Goal: Information Seeking & Learning: Check status

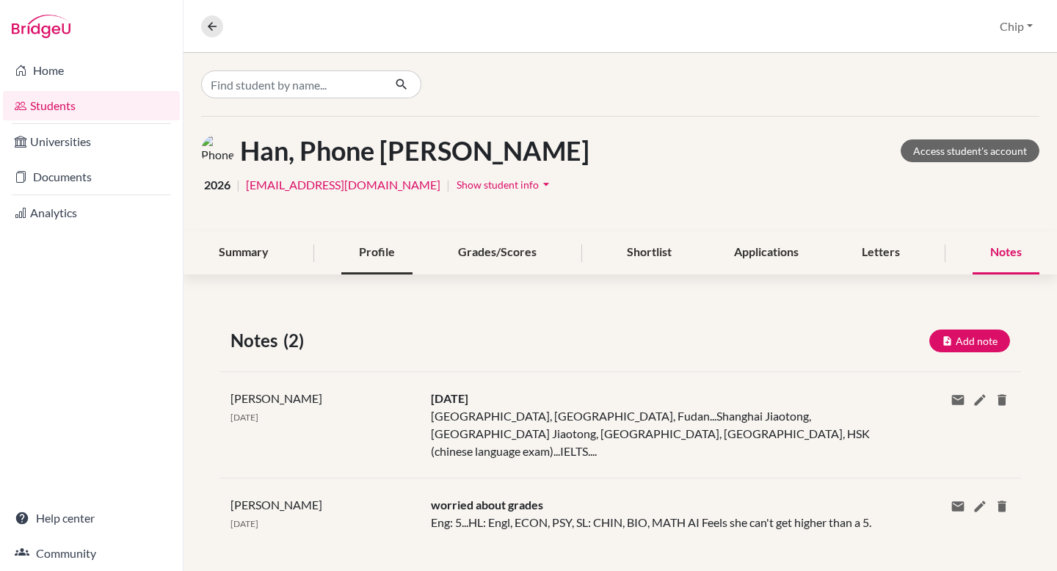
click at [379, 244] on div "Profile" at bounding box center [376, 252] width 71 height 43
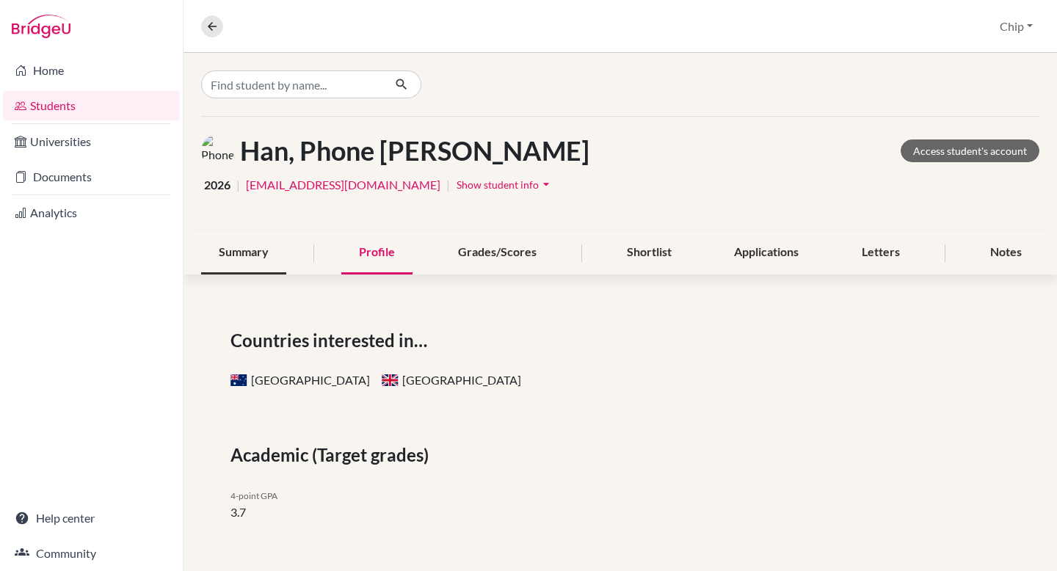
click at [241, 255] on div "Summary" at bounding box center [243, 252] width 85 height 43
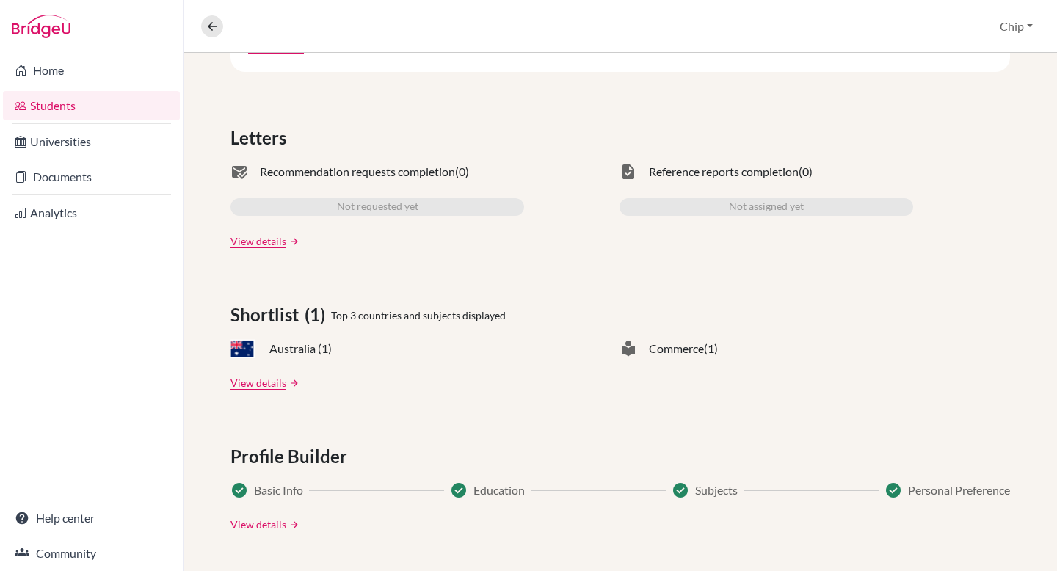
scroll to position [406, 0]
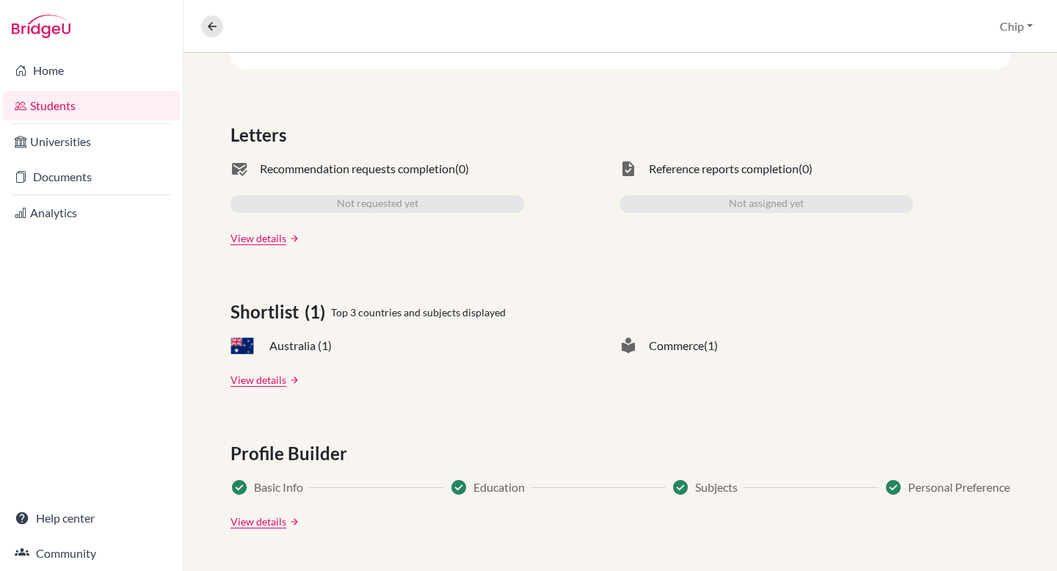
drag, startPoint x: 442, startPoint y: 344, endPoint x: 317, endPoint y: 296, distance: 133.6
click at [437, 344] on div "Australia (1)" at bounding box center [377, 346] width 294 height 18
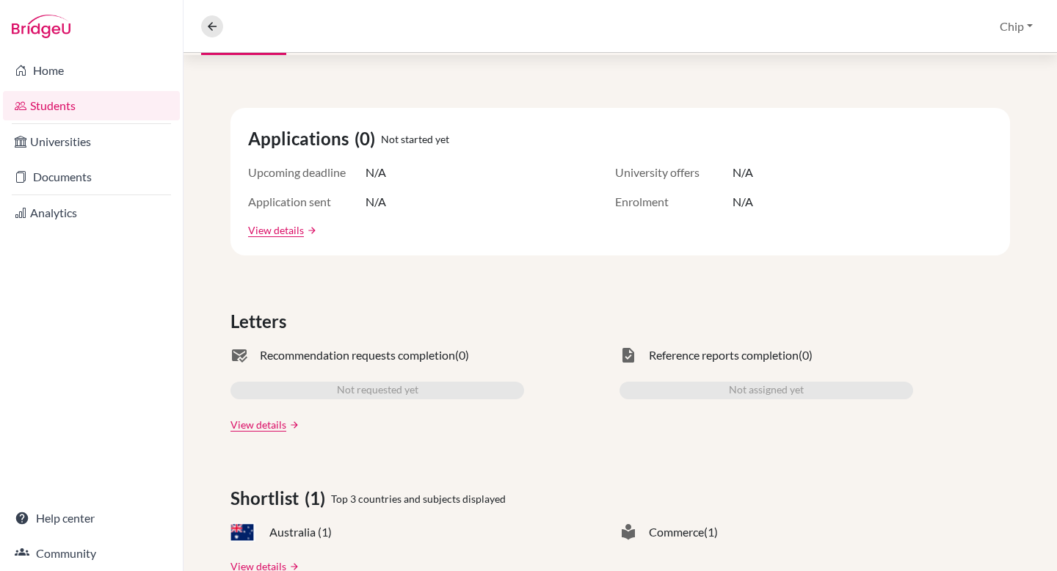
scroll to position [0, 0]
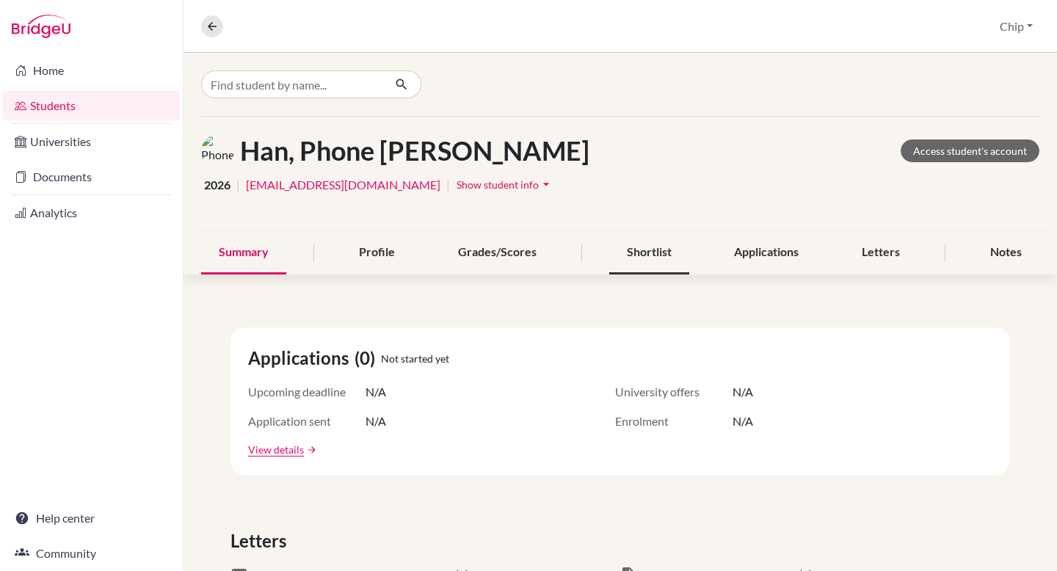
click at [656, 253] on div "Shortlist" at bounding box center [649, 252] width 80 height 43
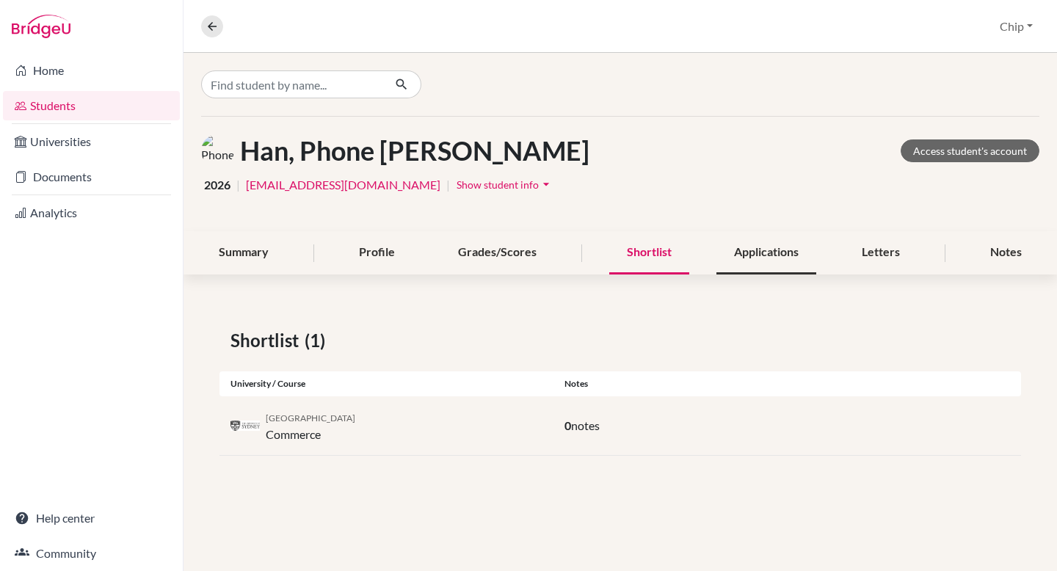
click at [754, 259] on div "Applications" at bounding box center [766, 252] width 100 height 43
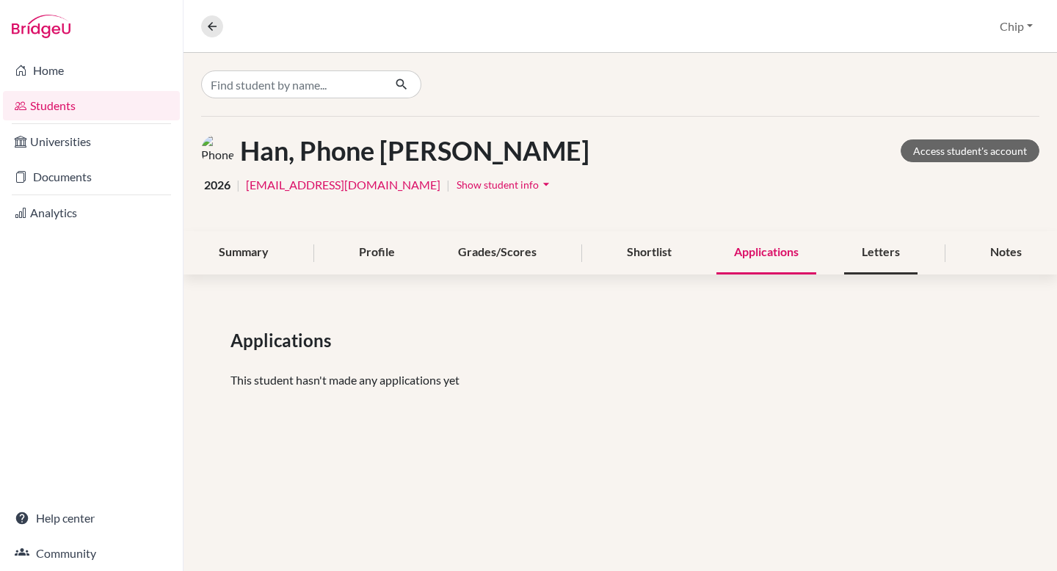
click at [878, 248] on div "Letters" at bounding box center [880, 252] width 73 height 43
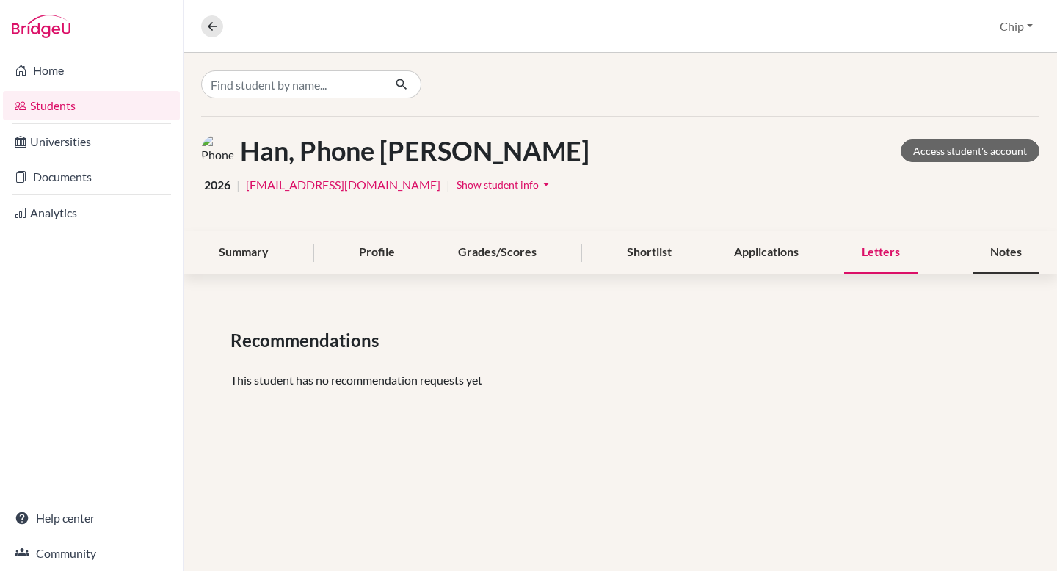
click at [1005, 254] on div "Notes" at bounding box center [1005, 252] width 67 height 43
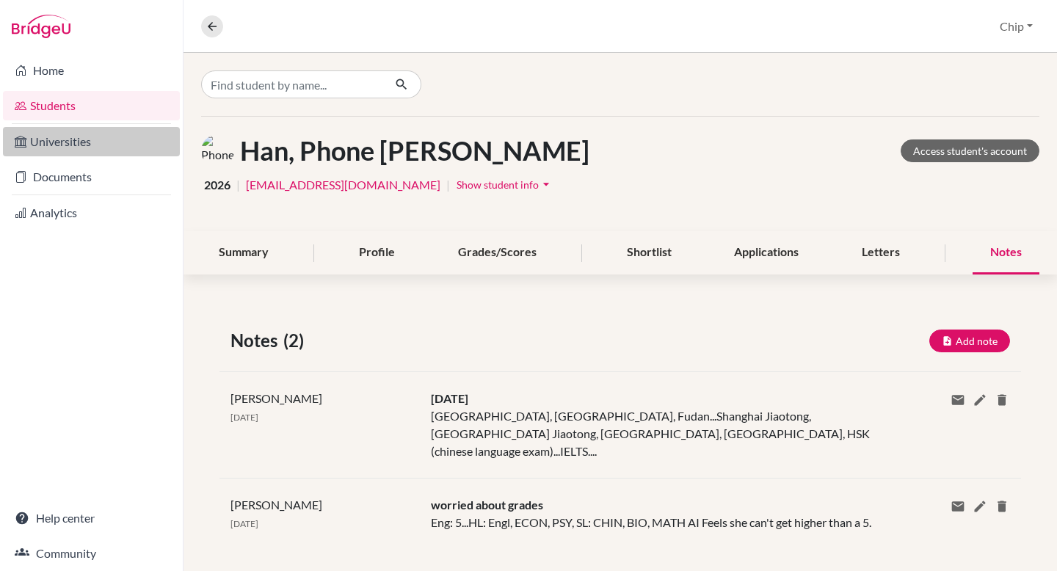
click at [78, 140] on link "Universities" at bounding box center [91, 141] width 177 height 29
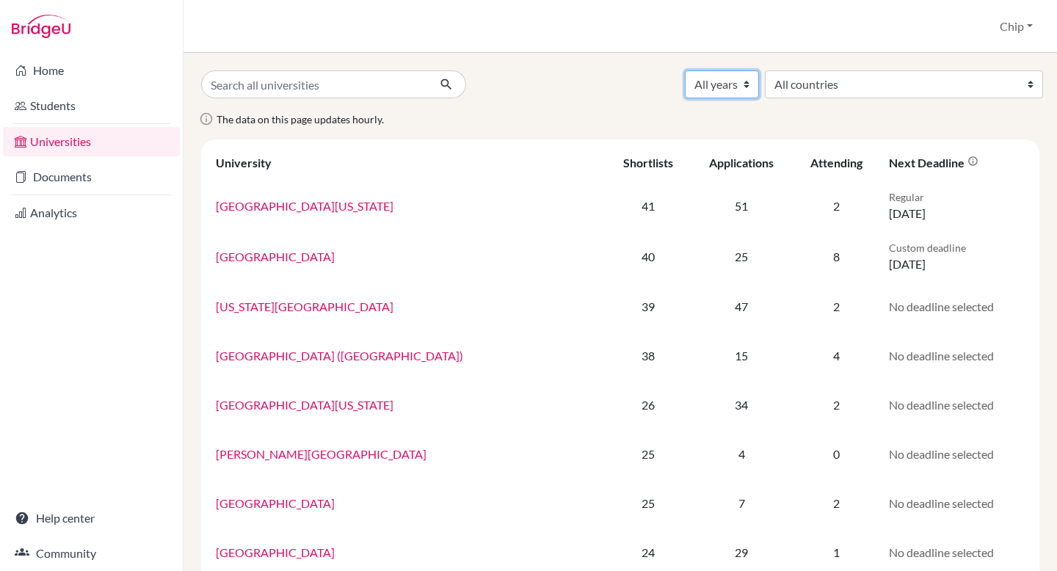
click at [759, 82] on select "All years 2028 2027 2026 2025 2024 2023 2022 2021 2020 2019 2018 2017 2016 2015…" at bounding box center [722, 84] width 74 height 28
select select "2026"
click at [759, 70] on select "All years 2028 2027 2026 2025 2024 2023 2022 2021 2020 2019 2018 2017 2016 2015…" at bounding box center [722, 84] width 74 height 28
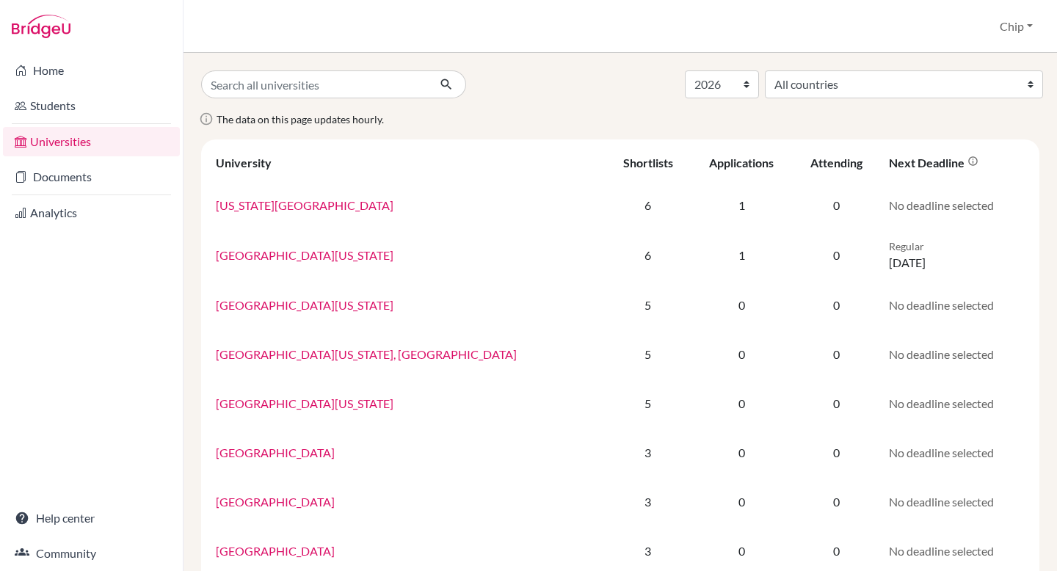
select select "2026"
click at [57, 175] on link "Documents" at bounding box center [91, 176] width 177 height 29
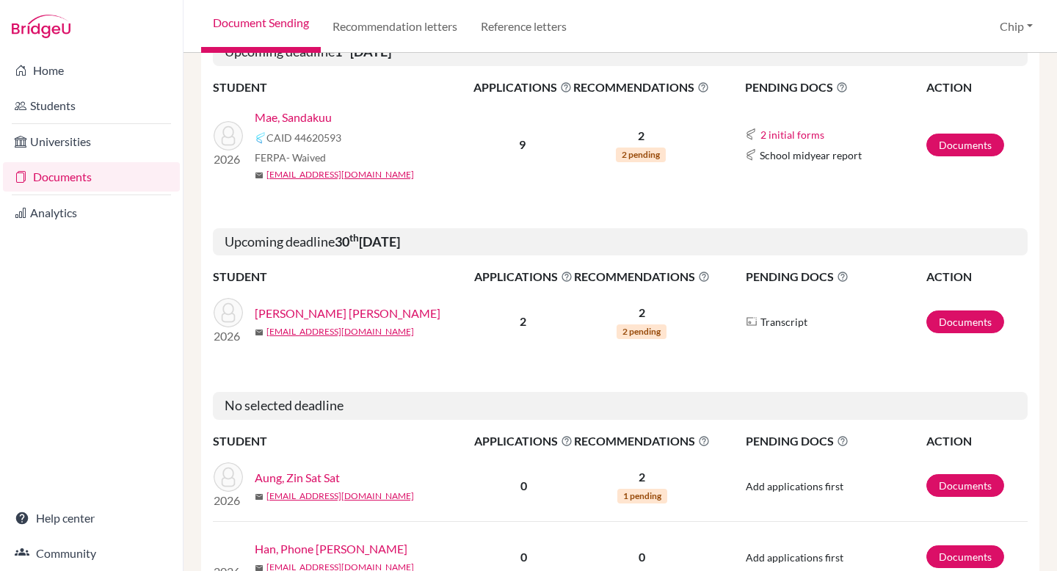
scroll to position [261, 0]
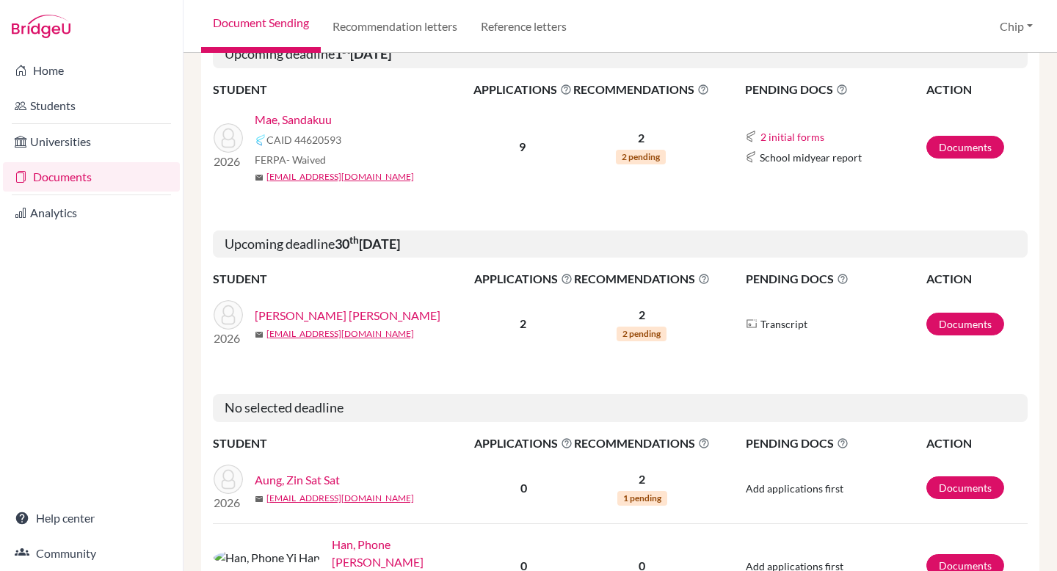
click at [297, 120] on link "Mae, Sandakuu" at bounding box center [293, 120] width 77 height 18
